Goal: Task Accomplishment & Management: Use online tool/utility

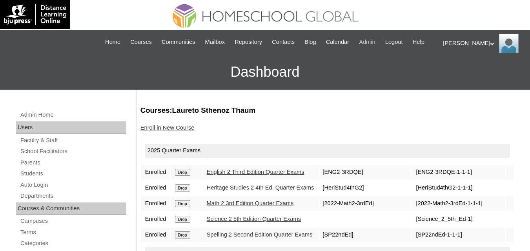
click at [375, 42] on span "Admin" at bounding box center [367, 42] width 16 height 9
click at [29, 190] on link "Auto Login" at bounding box center [73, 185] width 107 height 10
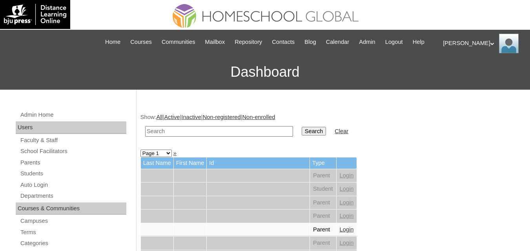
click at [177, 137] on input "text" at bounding box center [219, 131] width 148 height 11
paste input "[PERSON_NAME][DEMOGRAPHIC_DATA]"
type input "[PERSON_NAME][DEMOGRAPHIC_DATA]"
click at [302, 127] on input "Search" at bounding box center [314, 131] width 24 height 9
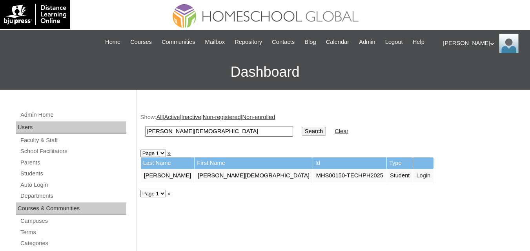
click at [416, 179] on link "Login" at bounding box center [423, 176] width 14 height 6
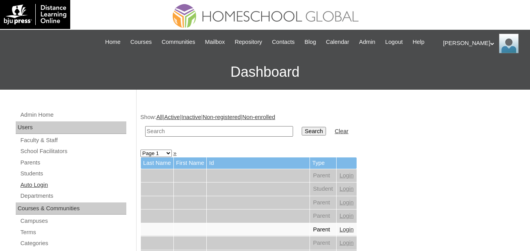
click at [31, 190] on link "Auto Login" at bounding box center [73, 185] width 107 height 10
click at [181, 137] on input "text" at bounding box center [219, 131] width 148 height 11
click at [224, 137] on input "text" at bounding box center [219, 131] width 148 height 11
paste input "MHP0119-TECHPH2025"
type input "MHP0119-TECHPH2025"
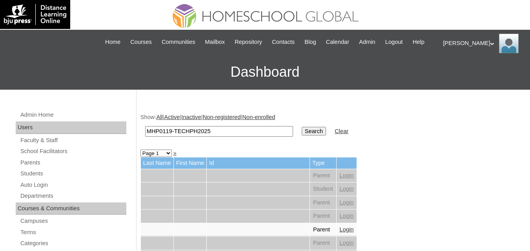
click at [302, 136] on input "Search" at bounding box center [314, 131] width 24 height 9
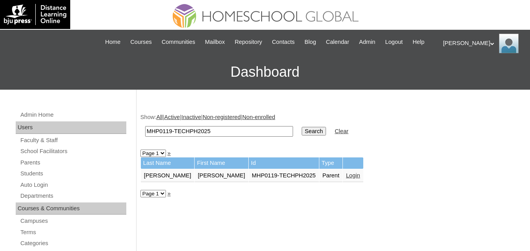
click at [346, 179] on link "Login" at bounding box center [353, 176] width 14 height 6
